Goal: Task Accomplishment & Management: Manage account settings

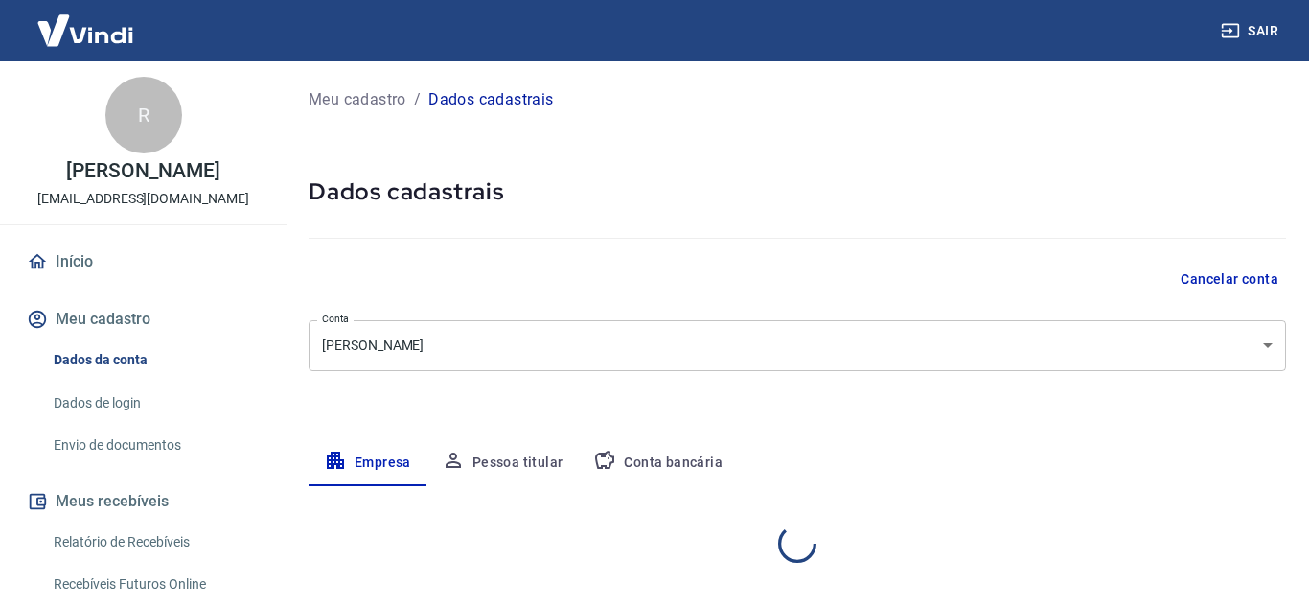
select select "SC"
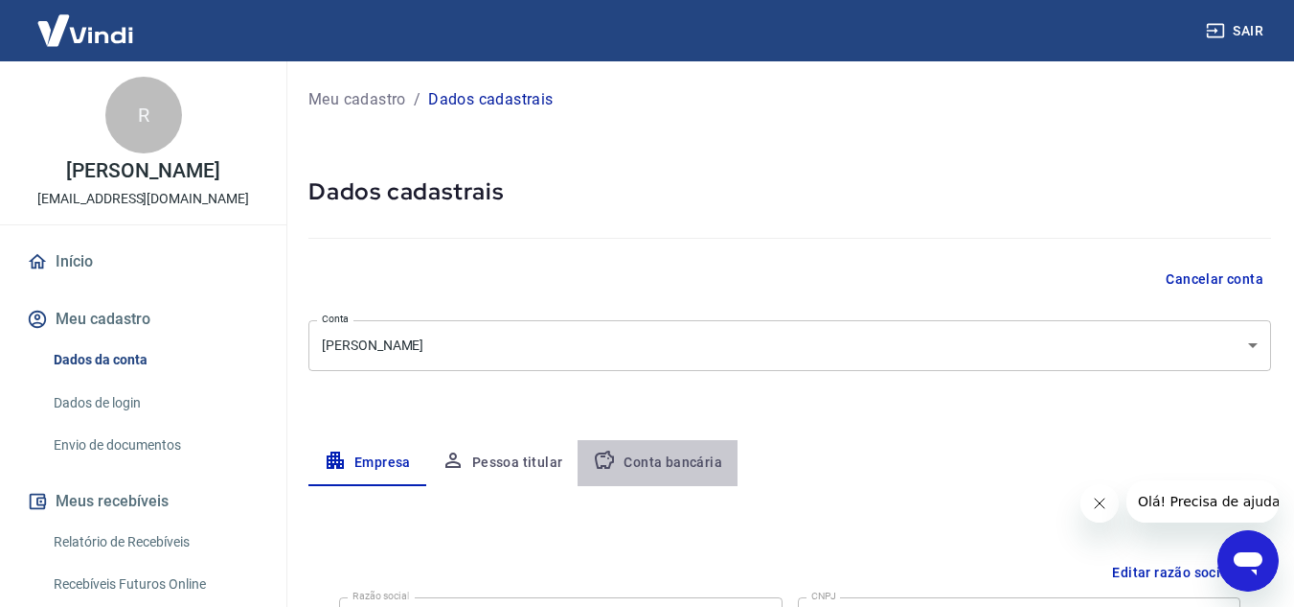
click at [670, 453] on button "Conta bancária" at bounding box center [658, 463] width 160 height 46
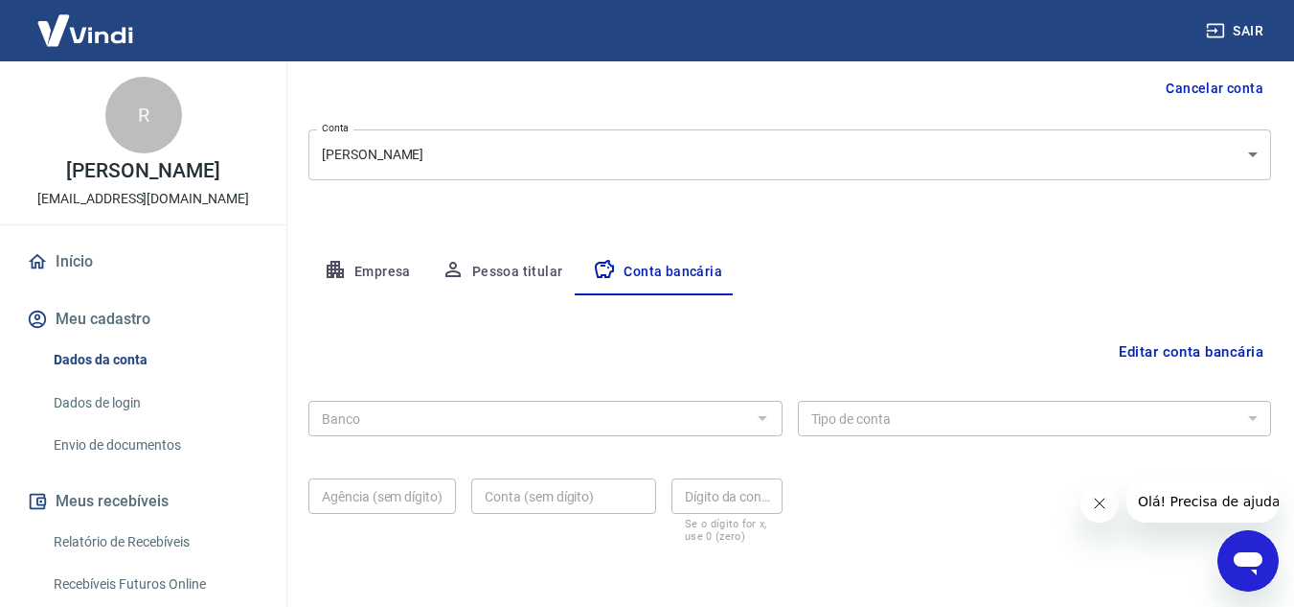
scroll to position [192, 0]
click at [1226, 342] on button "Editar conta bancária" at bounding box center [1191, 350] width 160 height 36
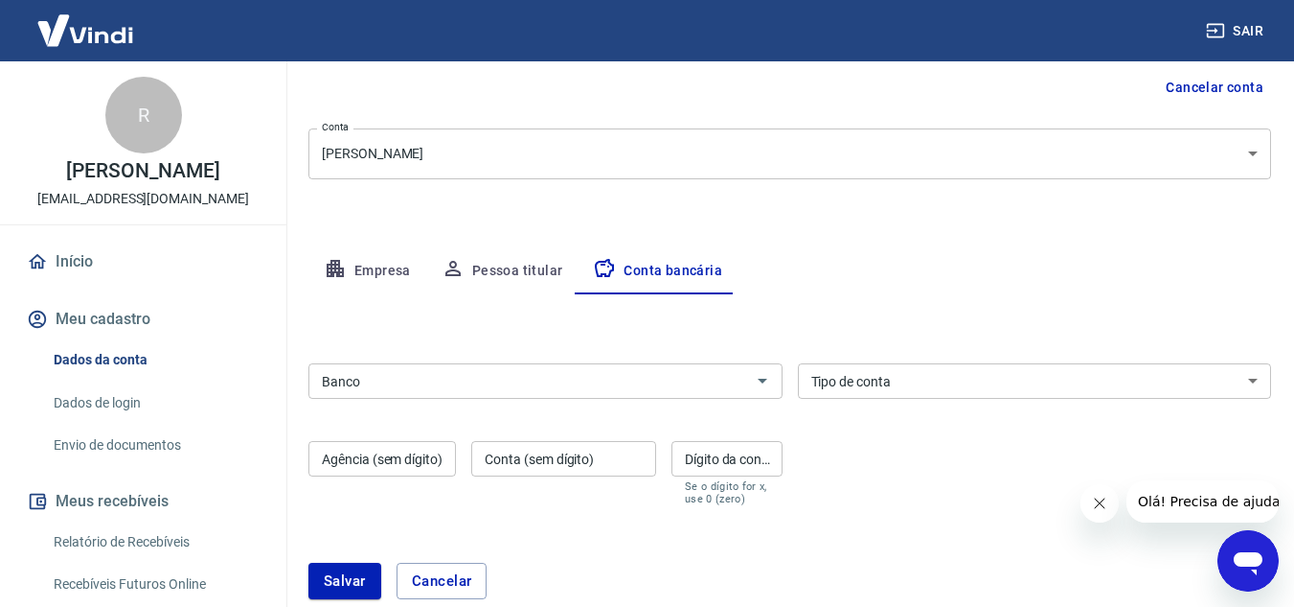
click at [397, 391] on input "Banco" at bounding box center [529, 381] width 431 height 24
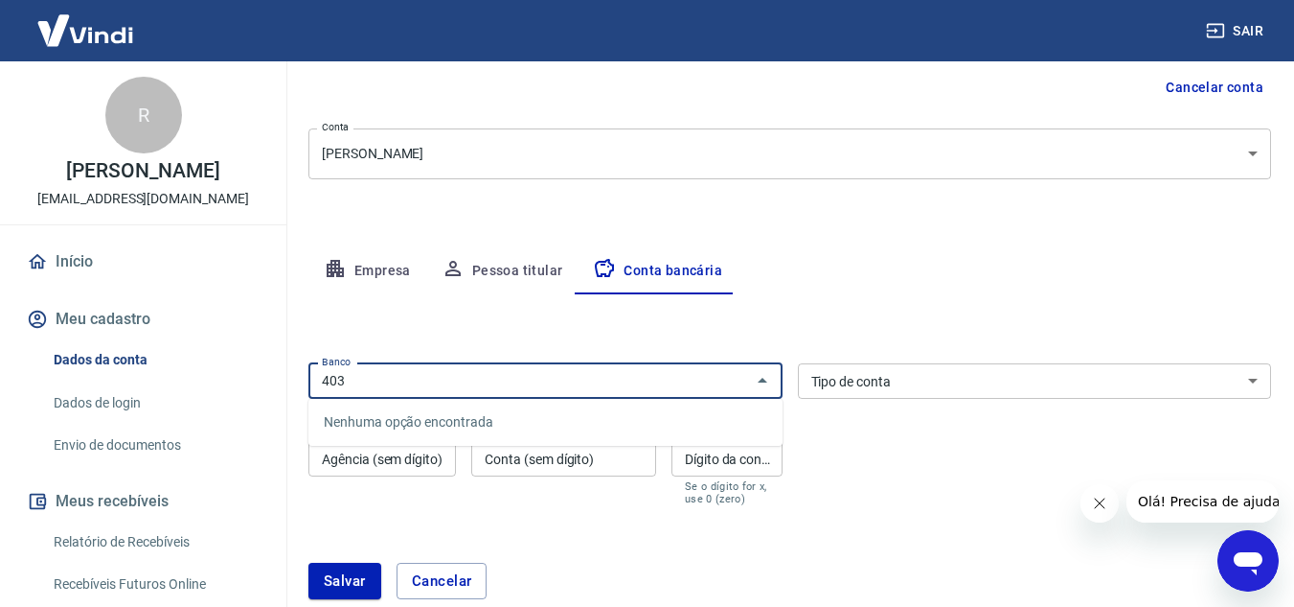
drag, startPoint x: 369, startPoint y: 394, endPoint x: 291, endPoint y: 395, distance: 77.6
click at [292, 395] on div "Meu cadastro / Dados cadastrais Dados cadastrais Cancelar conta Conta [PERSON_N…" at bounding box center [790, 257] width 1009 height 775
drag, startPoint x: 364, startPoint y: 381, endPoint x: 308, endPoint y: 382, distance: 56.5
click at [308, 382] on div "Meu cadastro / Dados cadastrais Dados cadastrais Cancelar conta Conta [PERSON_N…" at bounding box center [790, 257] width 1009 height 775
type input "cora"
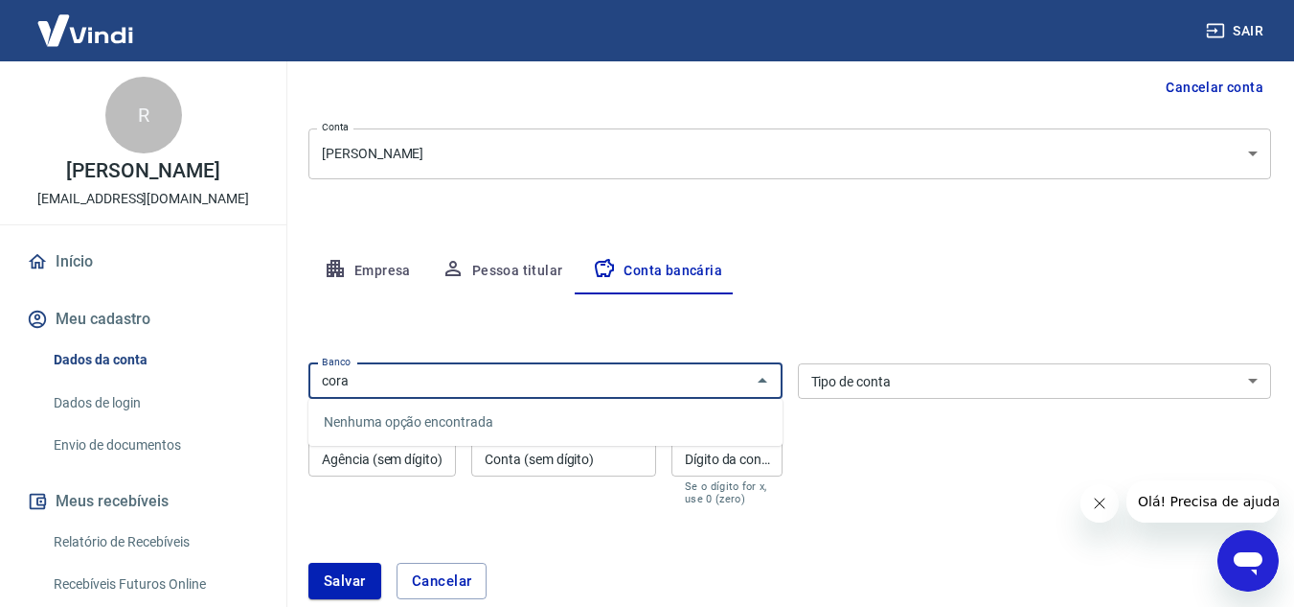
drag, startPoint x: 394, startPoint y: 397, endPoint x: 261, endPoint y: 403, distance: 133.4
click at [260, 405] on div "Sair R [PERSON_NAME] [EMAIL_ADDRESS][DOMAIN_NAME] Início Meu cadastro Dados da …" at bounding box center [647, 111] width 1294 height 607
drag, startPoint x: 358, startPoint y: 386, endPoint x: 318, endPoint y: 393, distance: 40.8
click at [318, 393] on div "cora Banco" at bounding box center [546, 380] width 474 height 35
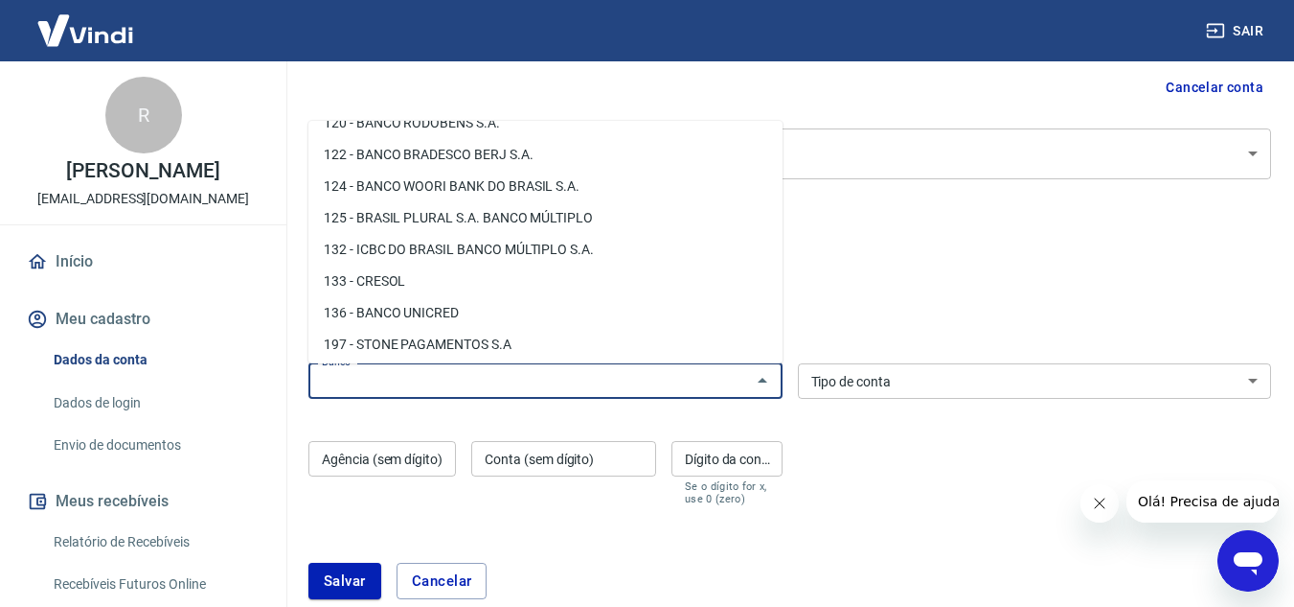
scroll to position [1054, 0]
click at [363, 251] on li "133 - CRESOL" at bounding box center [546, 249] width 474 height 32
type input "133 - CRESOL"
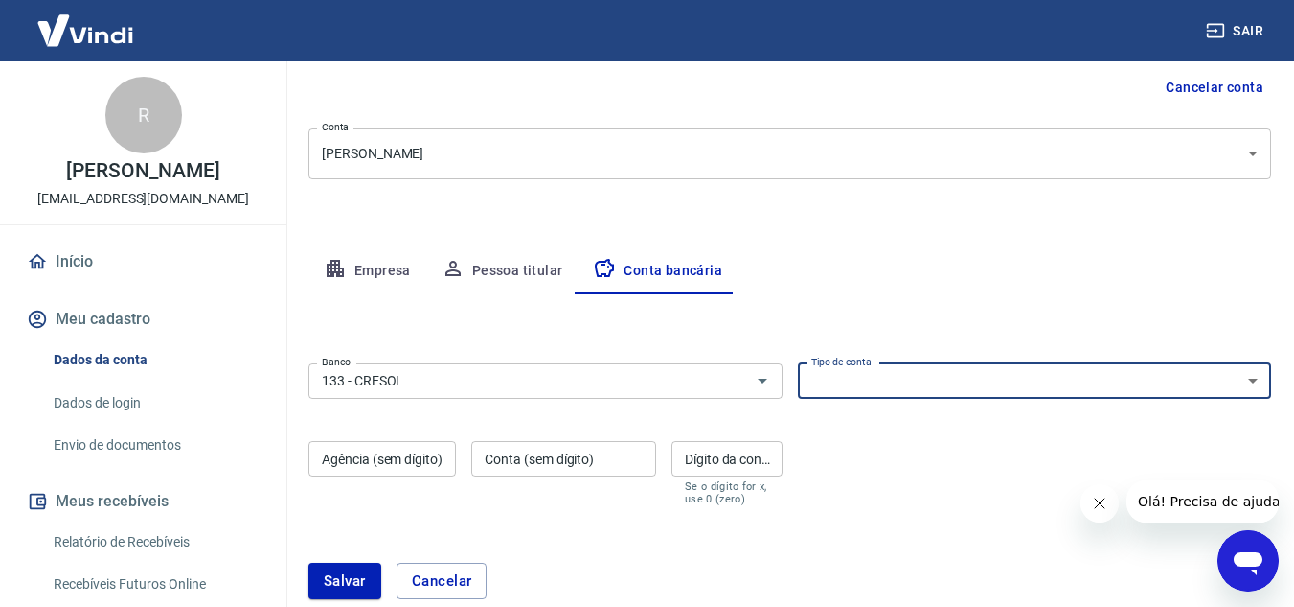
click at [960, 387] on select "Conta Corrente Conta Poupança" at bounding box center [1035, 380] width 474 height 35
select select "1"
click at [798, 363] on select "Conta Corrente Conta Poupança" at bounding box center [1035, 380] width 474 height 35
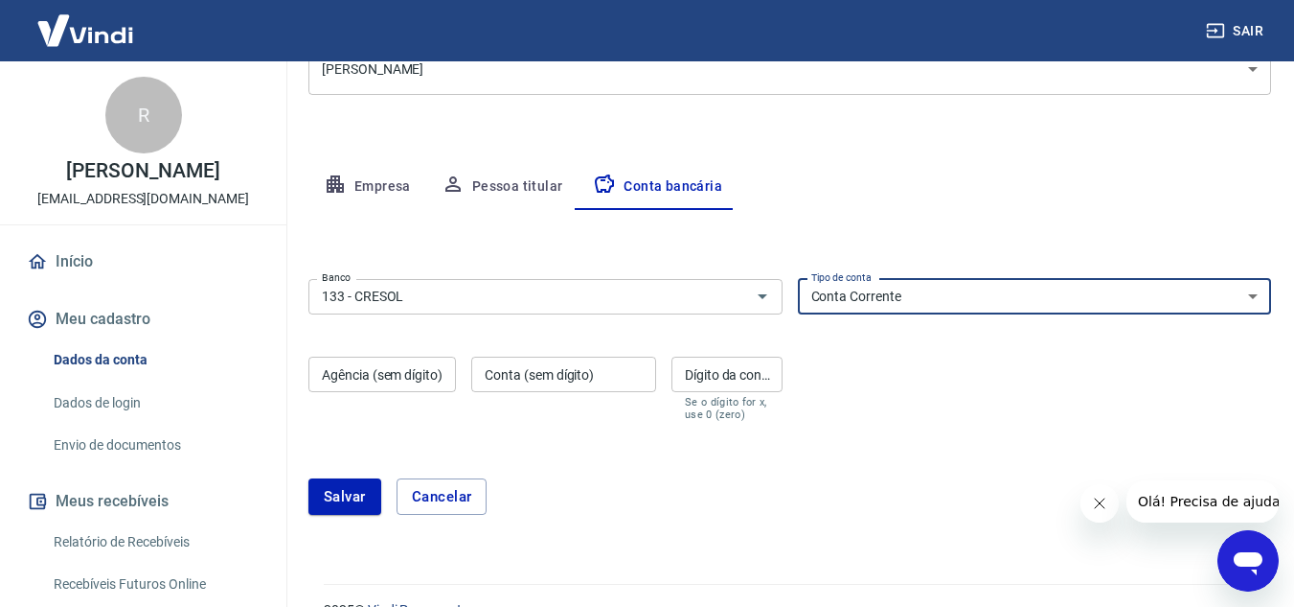
scroll to position [312, 0]
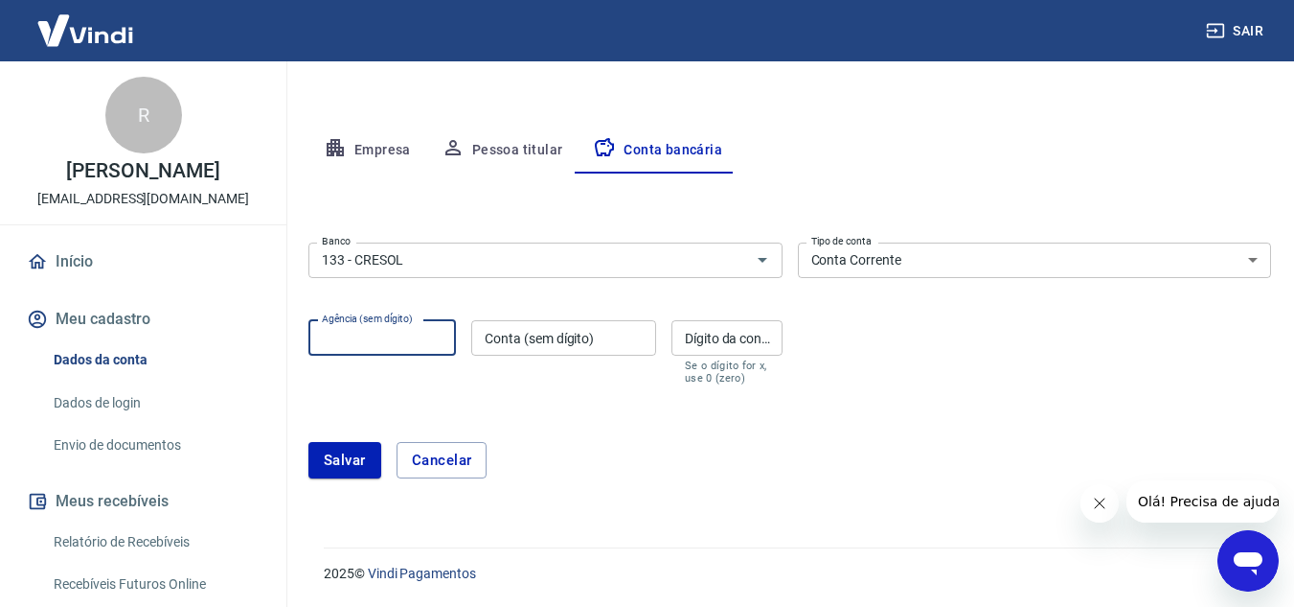
click at [385, 339] on input "Agência (sem dígito)" at bounding box center [383, 337] width 148 height 35
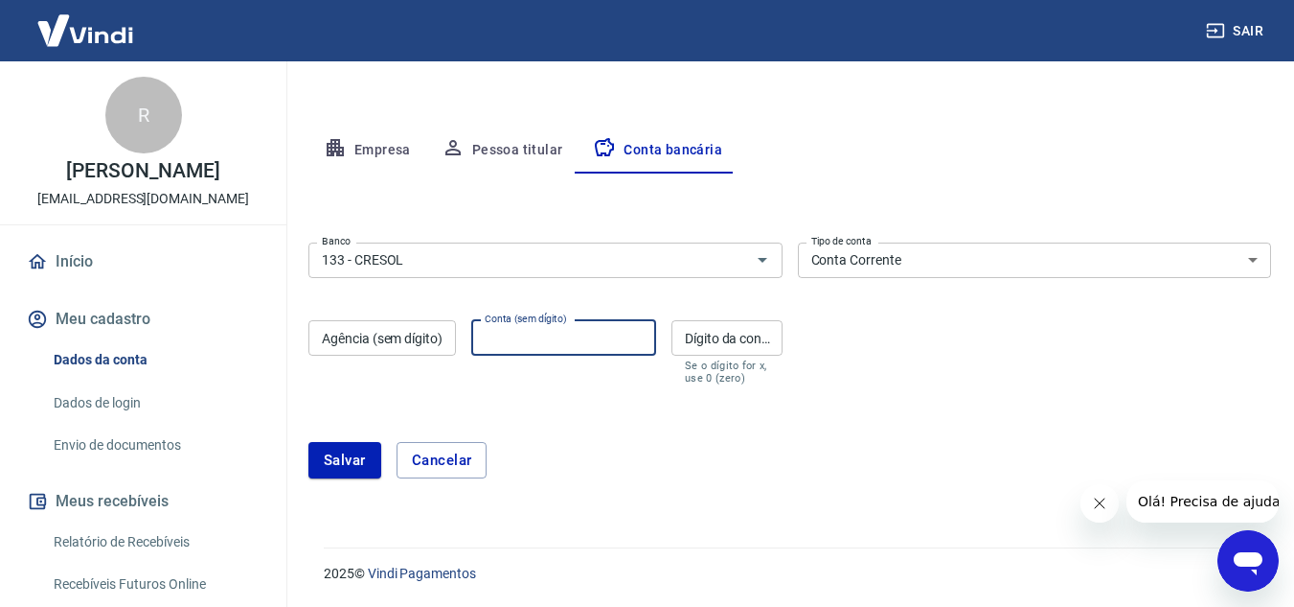
click at [614, 338] on input "Conta (sem dígito)" at bounding box center [563, 337] width 185 height 35
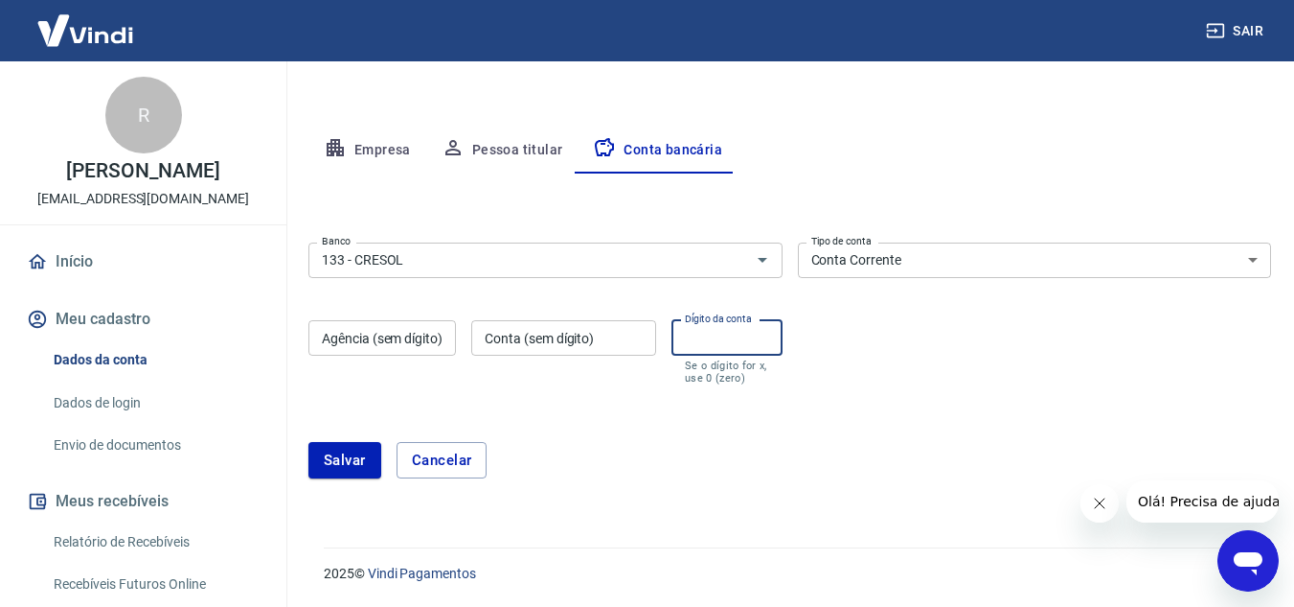
click at [742, 349] on input "Dígito da conta" at bounding box center [727, 337] width 111 height 35
click at [408, 378] on div "Agência (sem dígito) Agência (sem dígito)" at bounding box center [383, 352] width 148 height 64
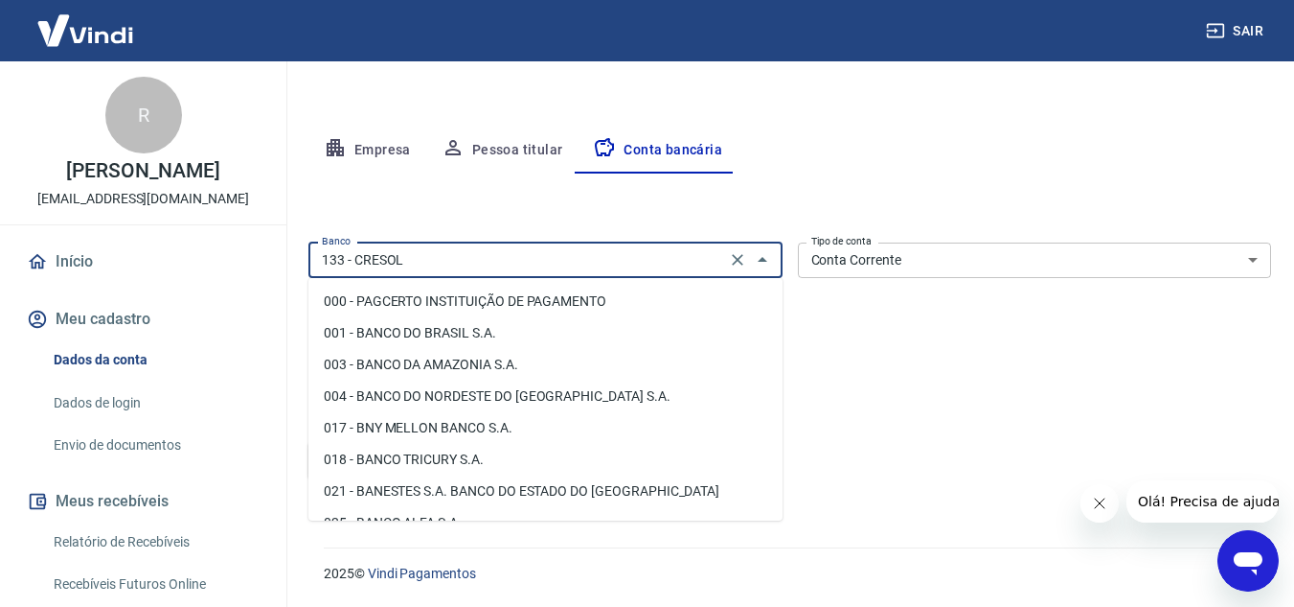
click at [672, 269] on input "133 - CRESOL" at bounding box center [517, 260] width 406 height 24
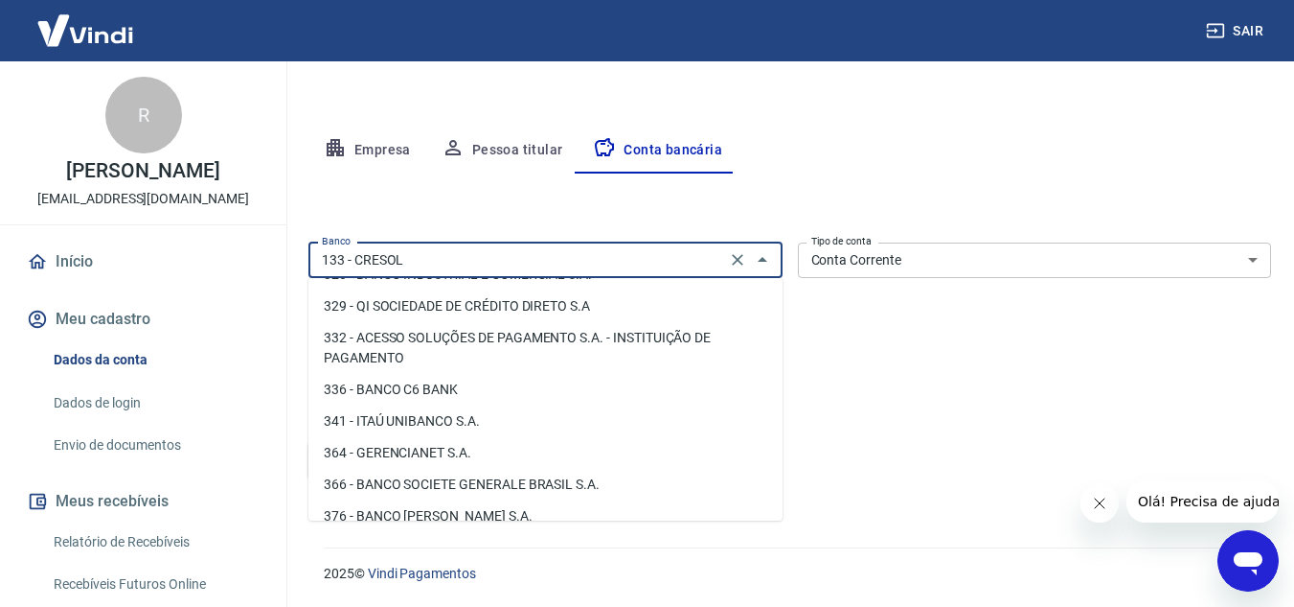
scroll to position [1913, 0]
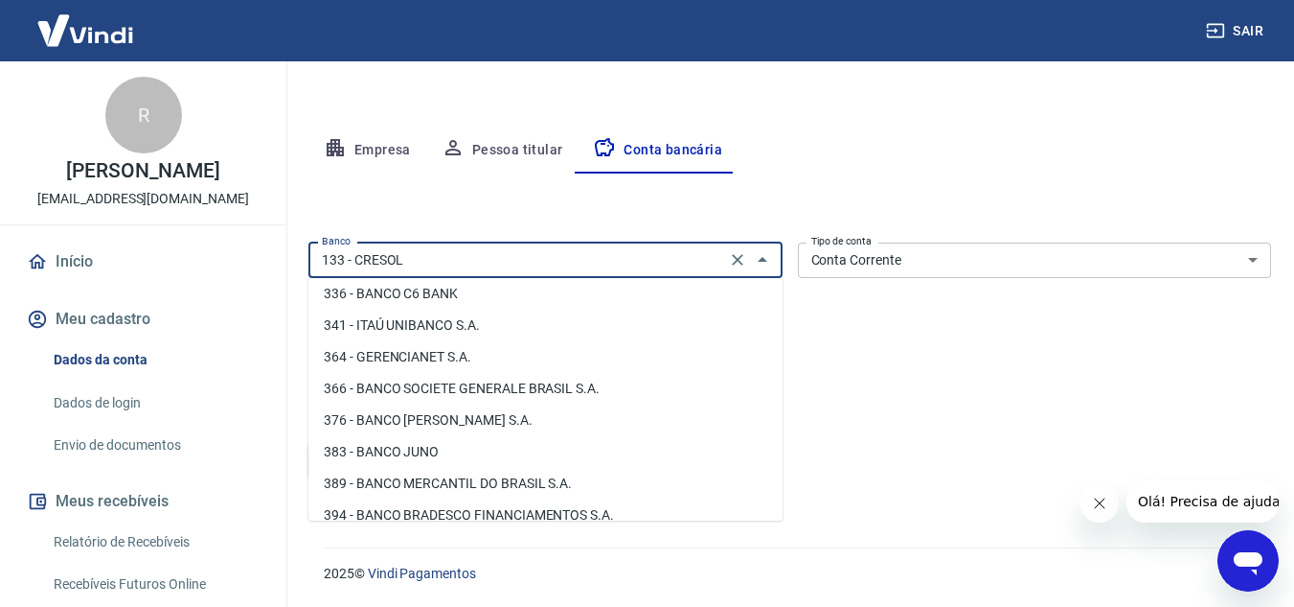
click at [411, 309] on li "336 - BANCO C6 BANK" at bounding box center [546, 294] width 474 height 32
type input "336 - BANCO C6 BANK"
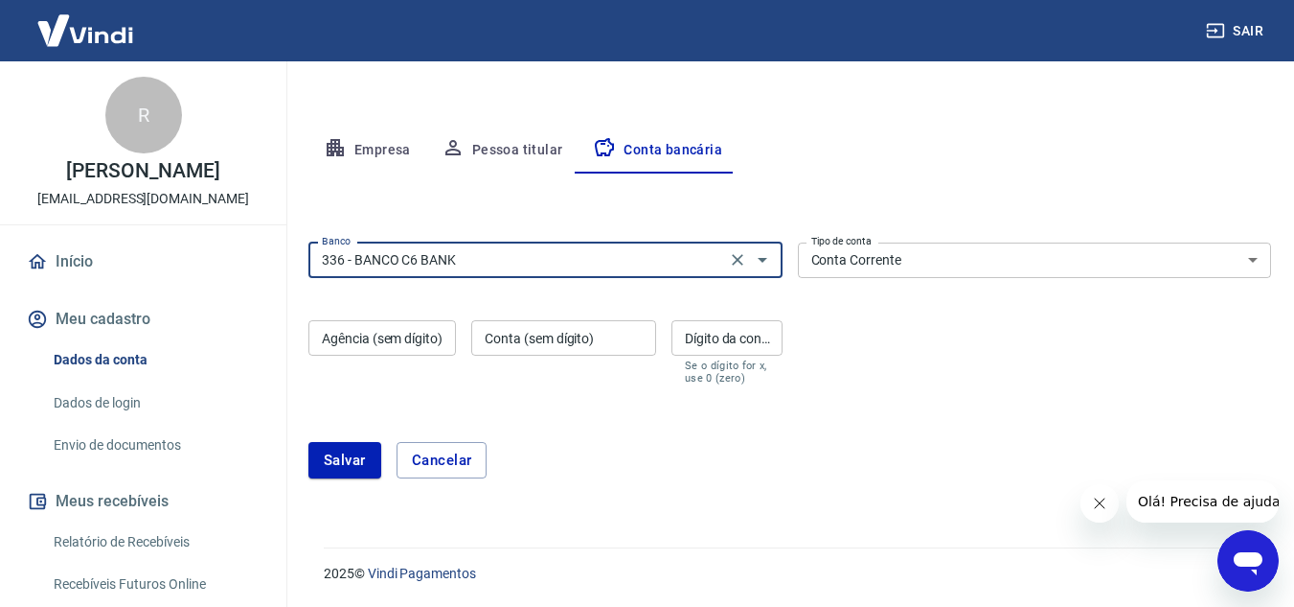
click at [884, 263] on select "Conta Corrente Conta Poupança" at bounding box center [1035, 259] width 474 height 35
